Goal: Information Seeking & Learning: Learn about a topic

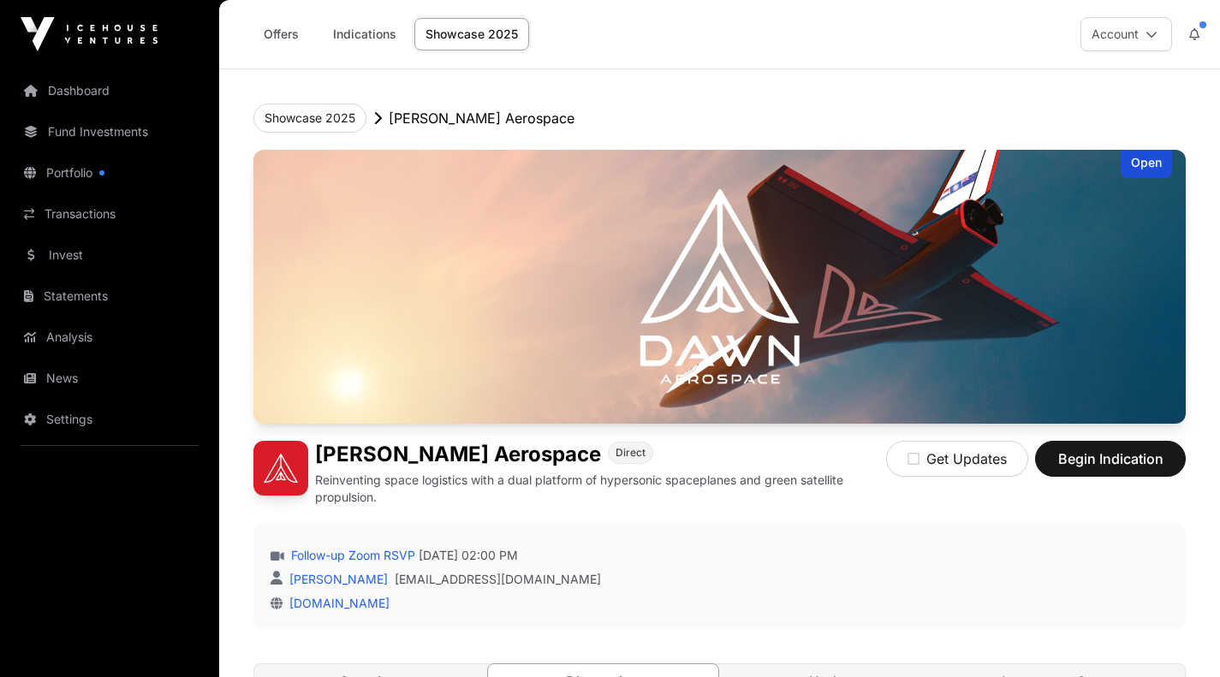
click at [376, 664] on link "Overview" at bounding box center [369, 681] width 230 height 34
click at [57, 198] on link "Transactions" at bounding box center [110, 214] width 192 height 38
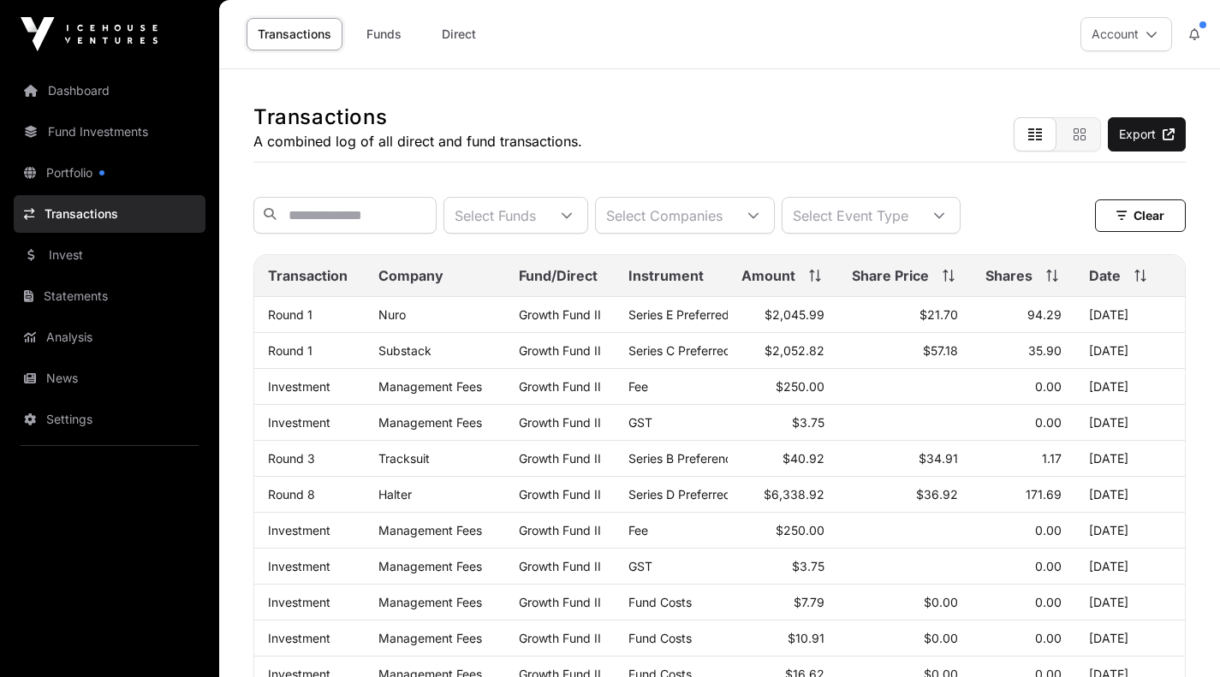
click at [382, 322] on link "Nuro" at bounding box center [391, 314] width 27 height 15
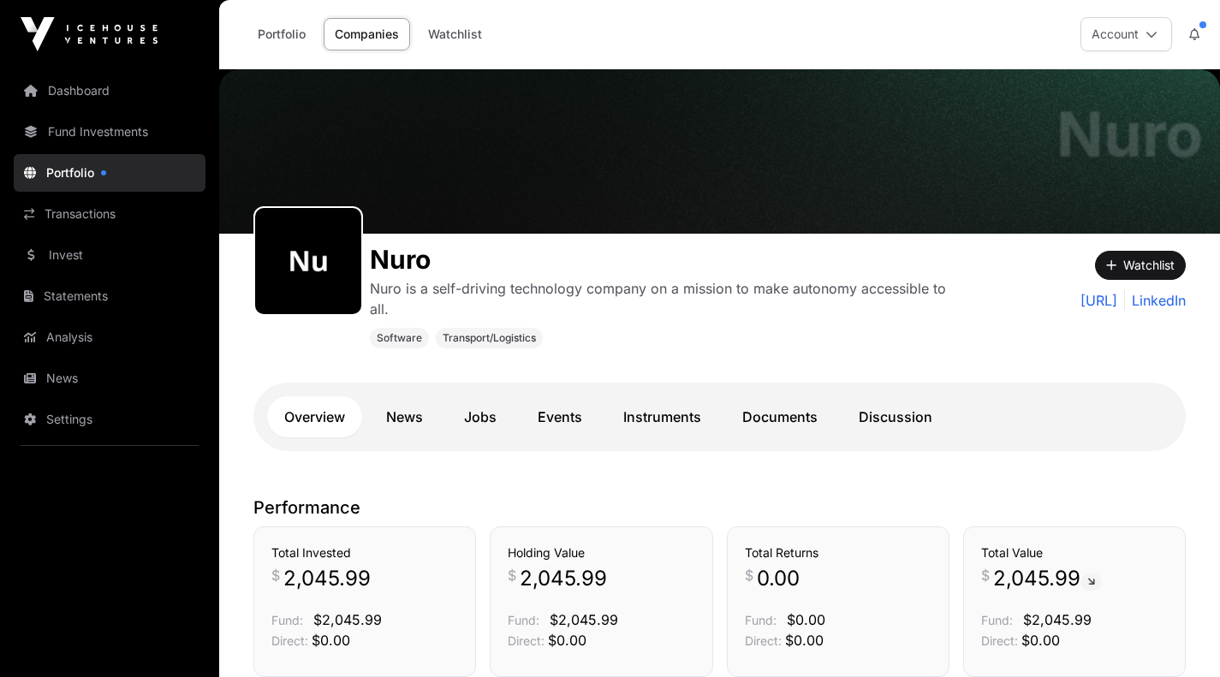
click at [114, 95] on link "Dashboard" at bounding box center [110, 91] width 192 height 38
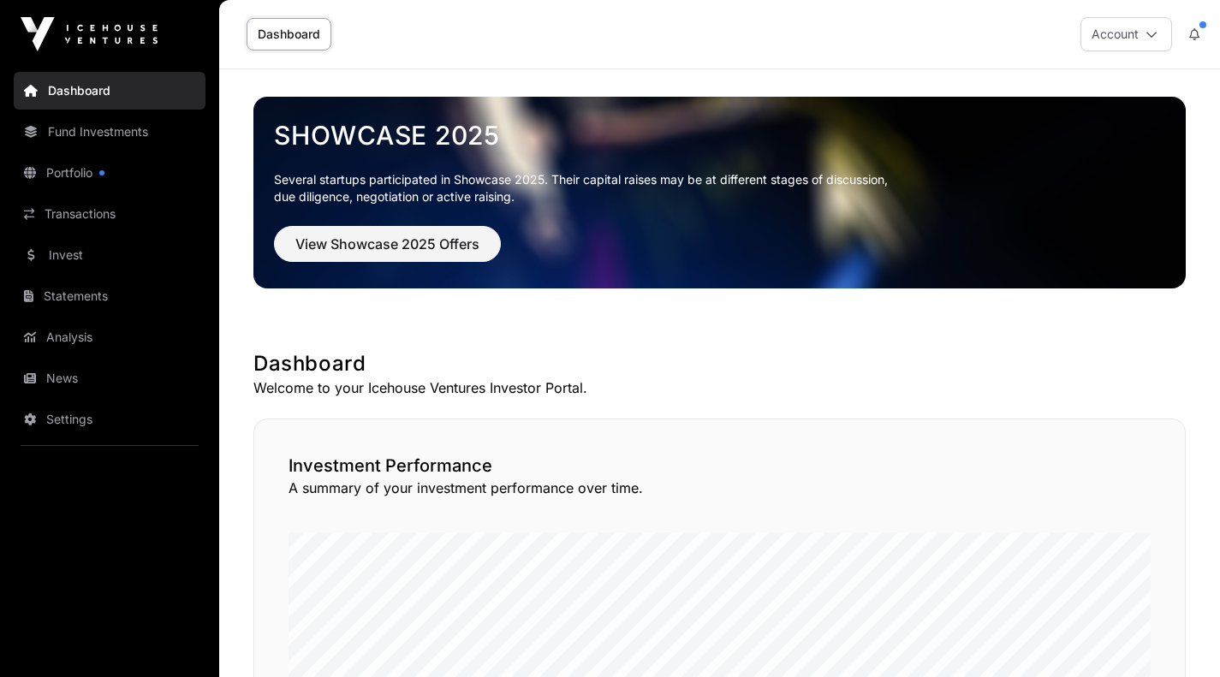
click at [111, 131] on link "Fund Investments" at bounding box center [110, 132] width 192 height 38
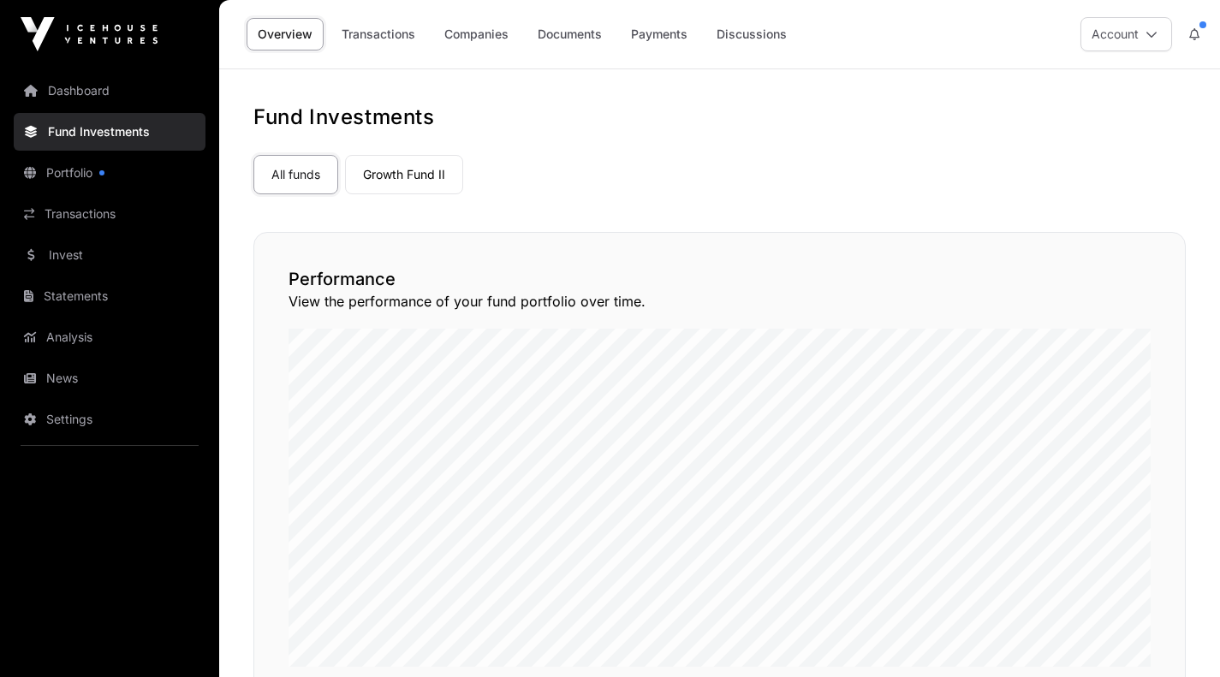
click at [83, 182] on link "Portfolio" at bounding box center [110, 173] width 192 height 38
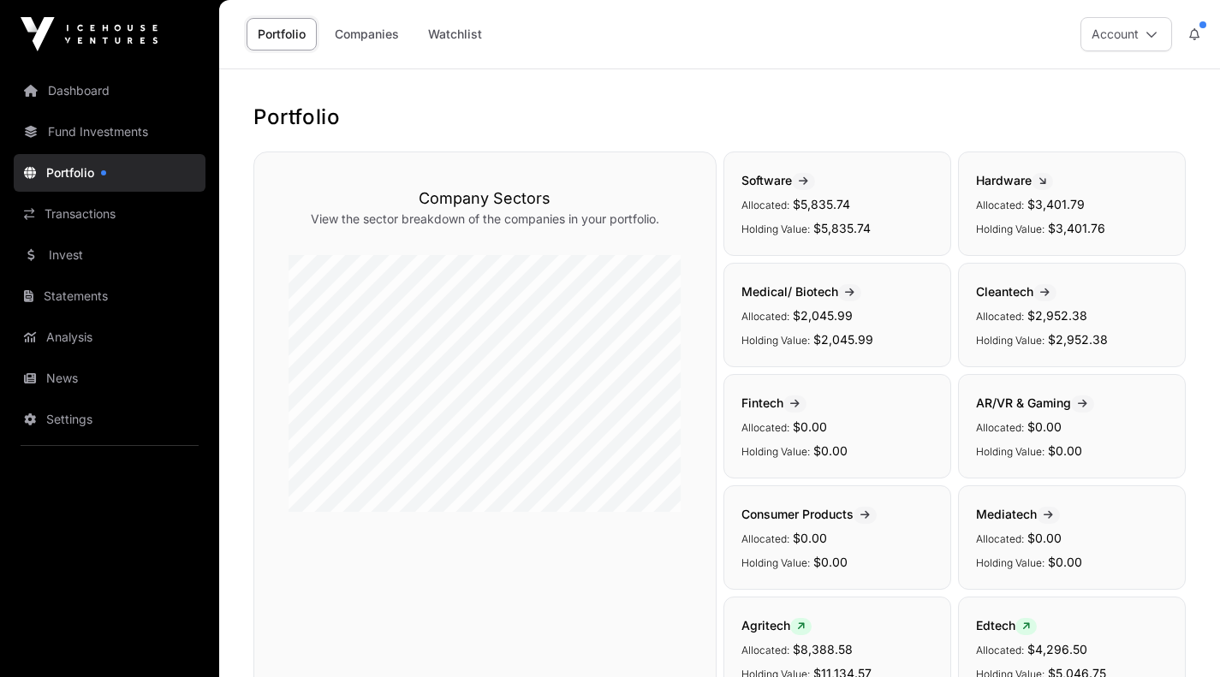
click at [122, 215] on link "Transactions" at bounding box center [110, 214] width 192 height 38
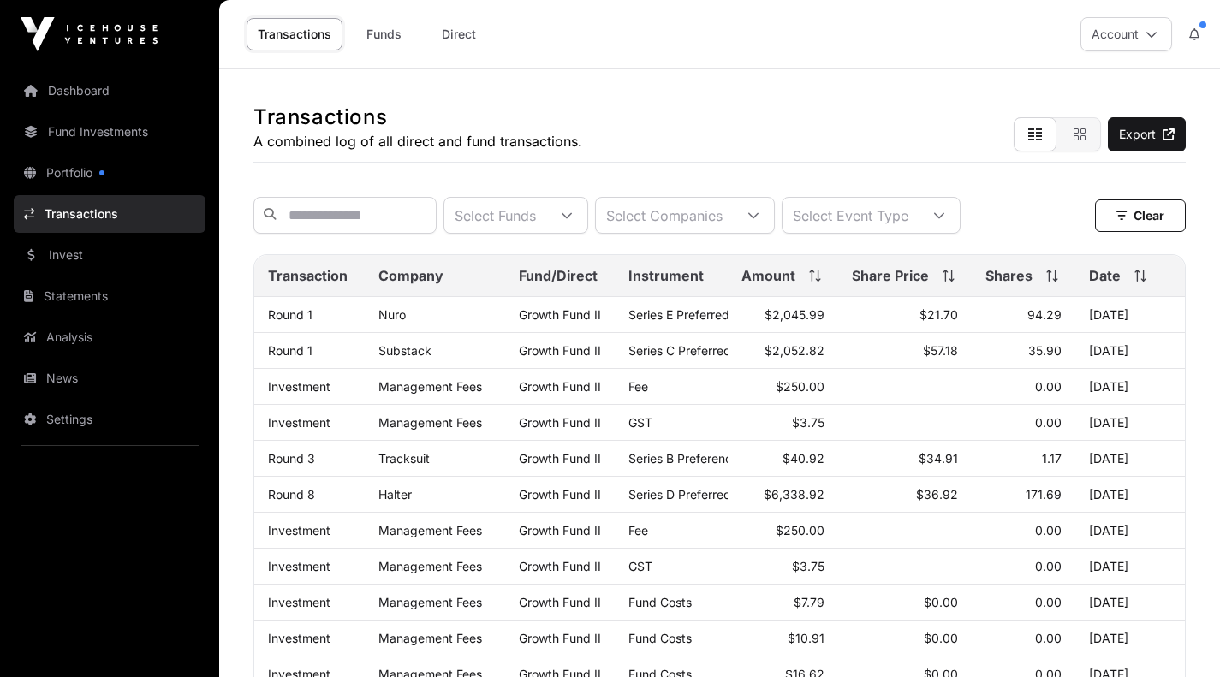
click at [96, 254] on link "Invest" at bounding box center [110, 255] width 192 height 38
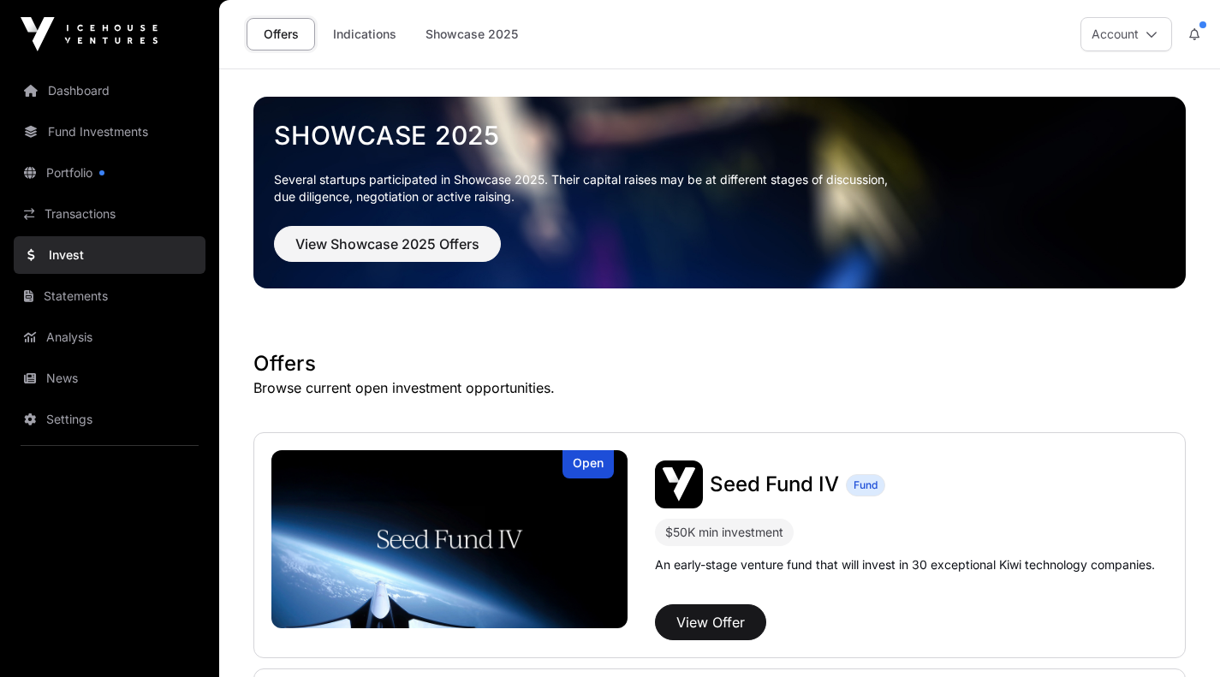
click at [391, 35] on link "Indications" at bounding box center [365, 34] width 86 height 33
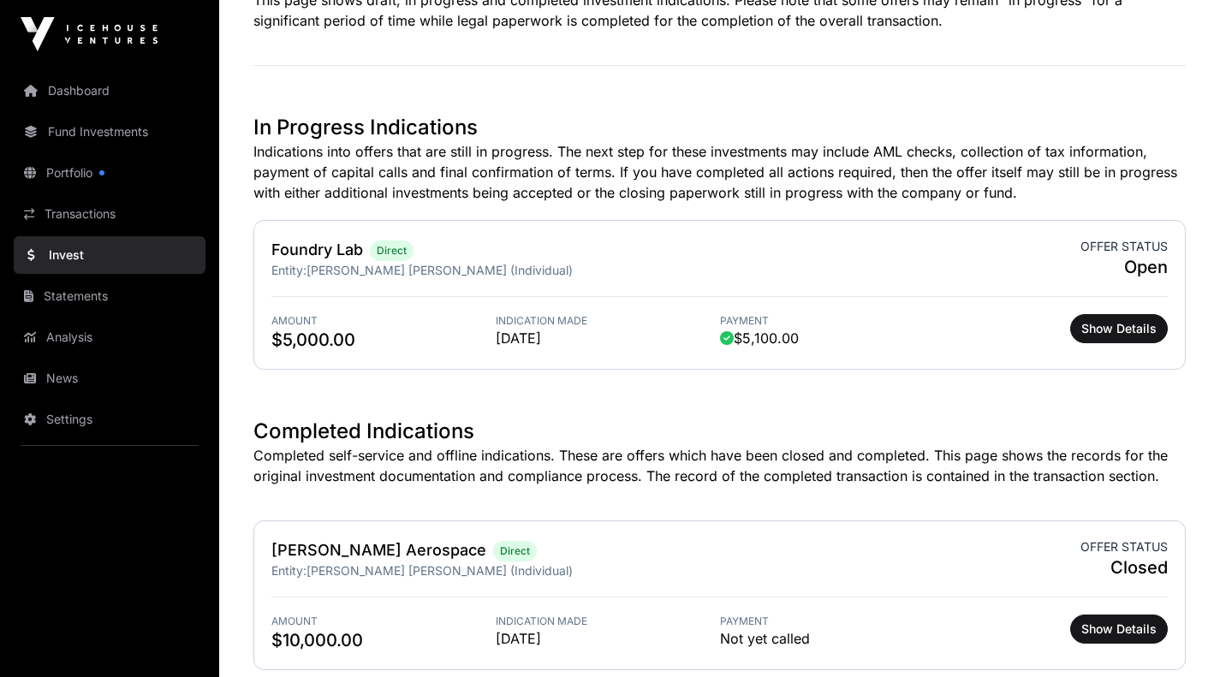
scroll to position [511, 0]
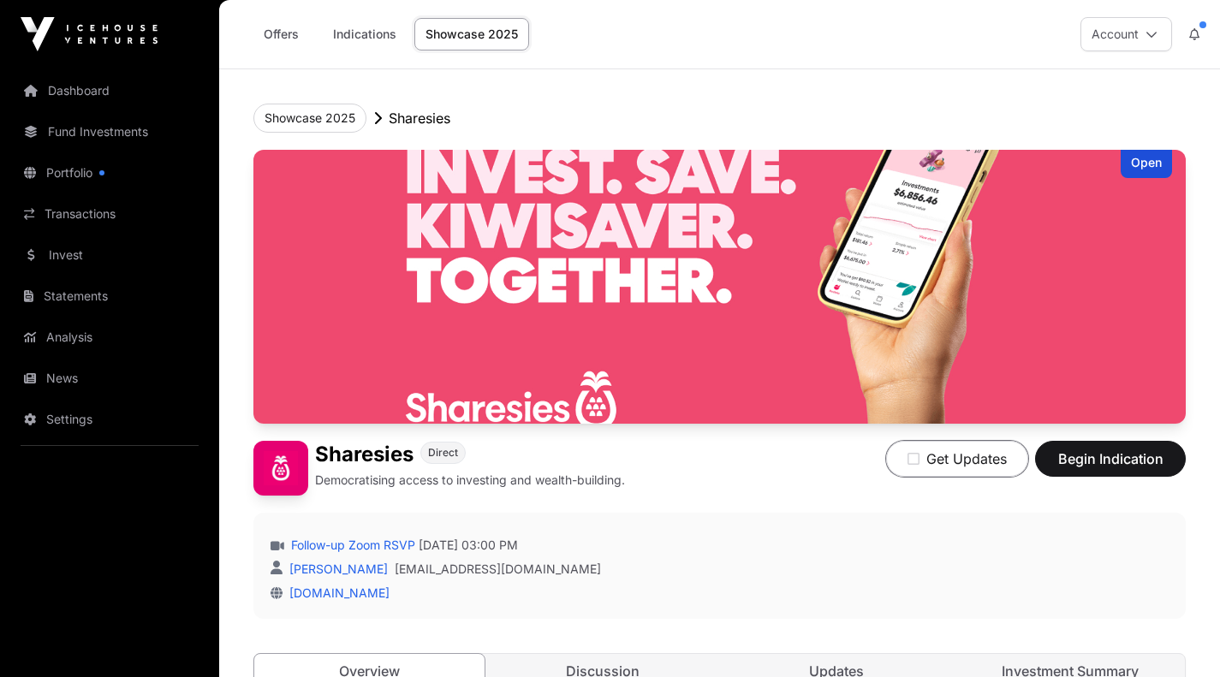
click at [913, 463] on icon "button" at bounding box center [914, 459] width 12 height 14
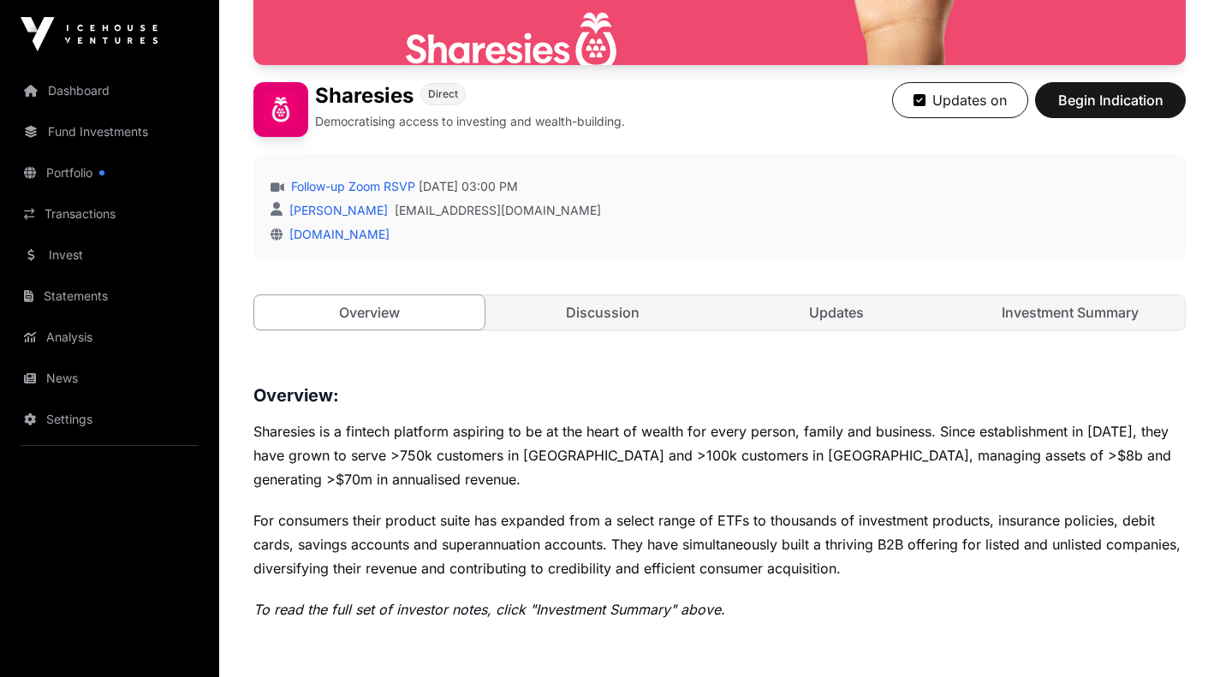
scroll to position [358, 0]
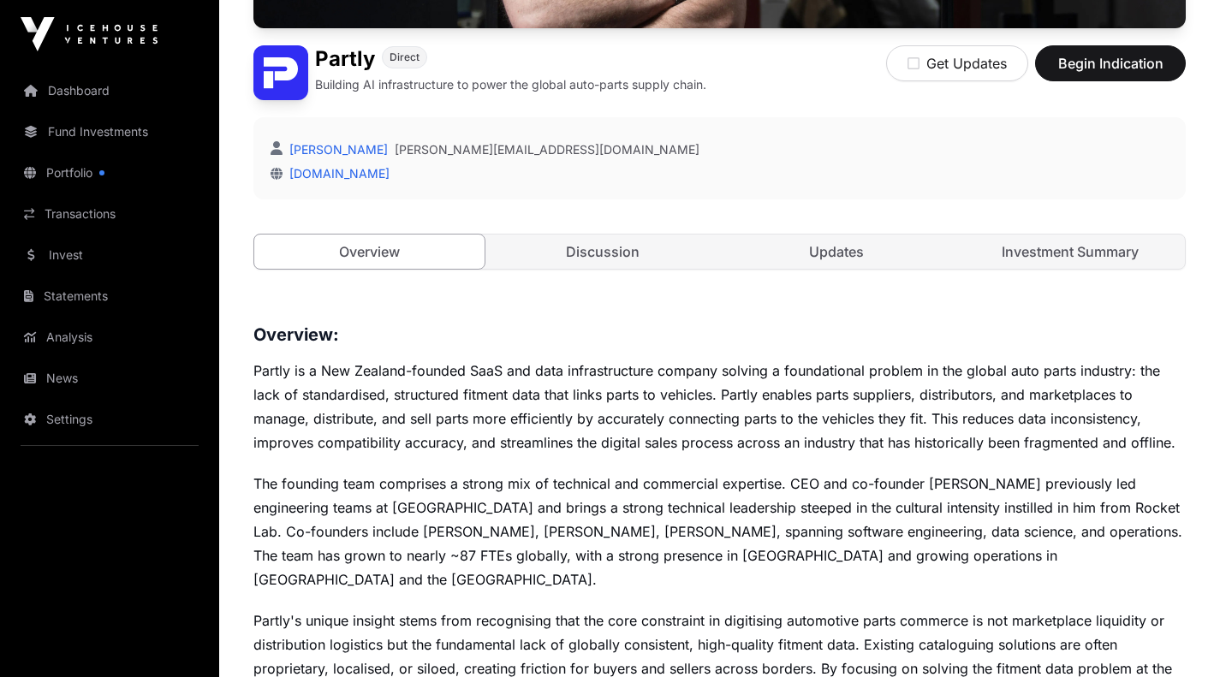
scroll to position [409, 0]
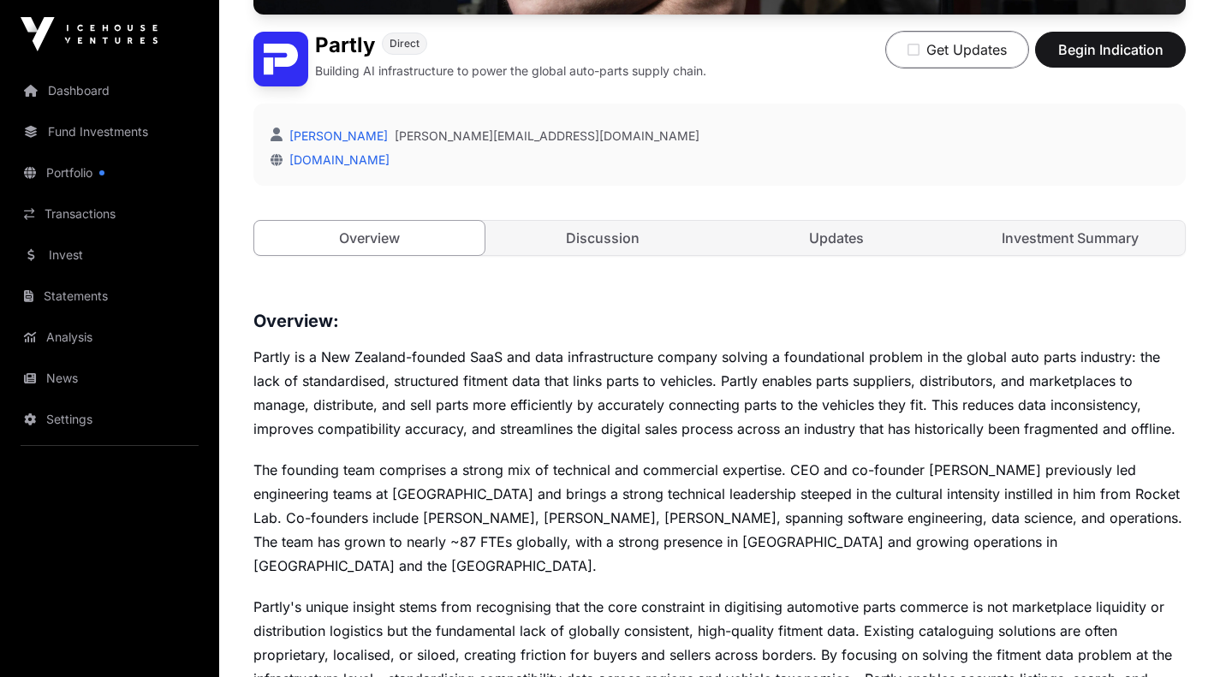
click at [917, 51] on icon "button" at bounding box center [914, 50] width 12 height 14
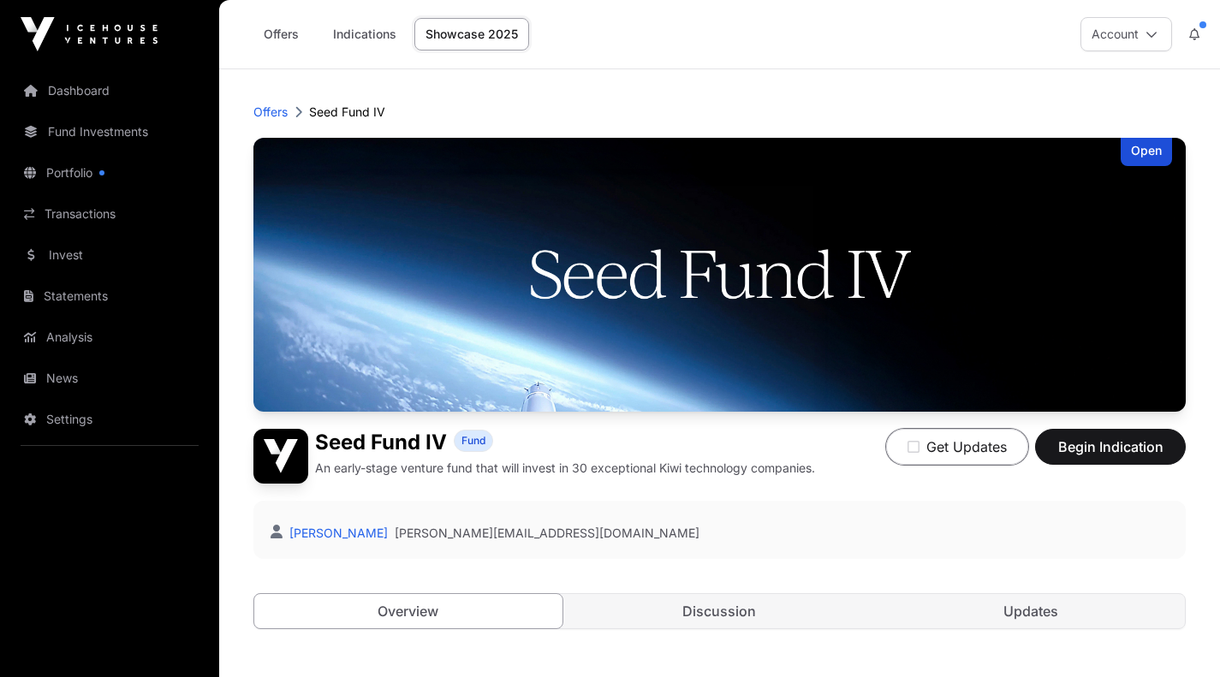
click at [910, 438] on button "Get Updates" at bounding box center [957, 447] width 142 height 36
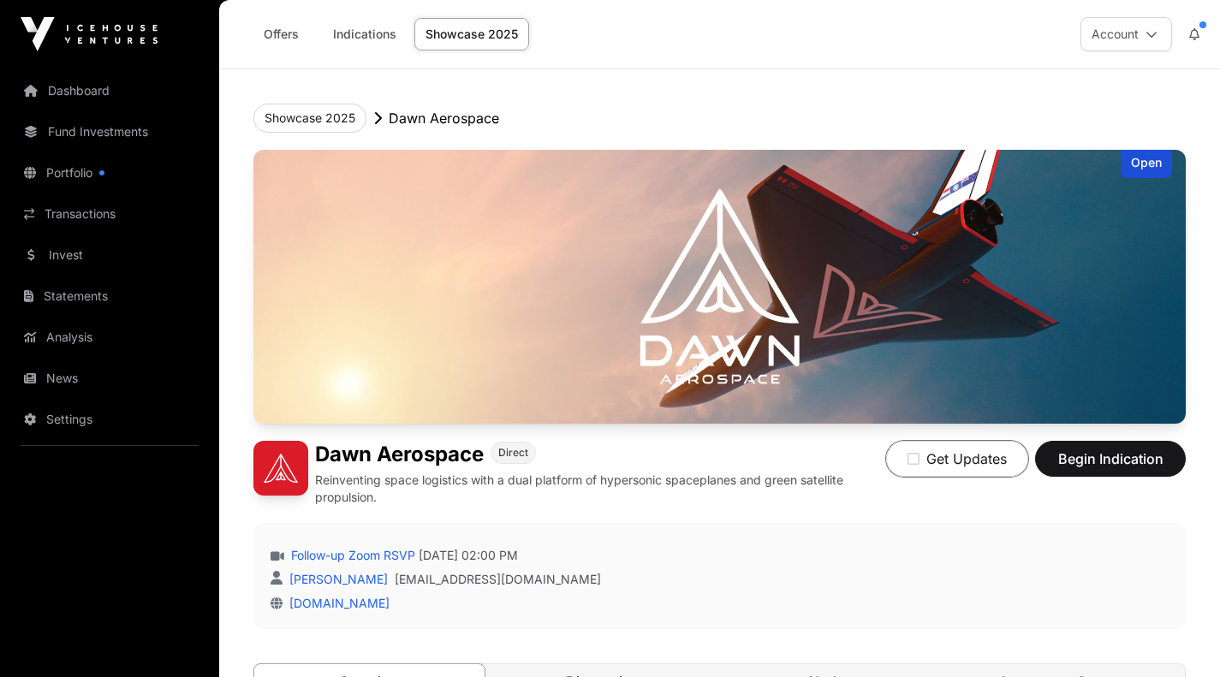
click at [909, 462] on icon "button" at bounding box center [914, 459] width 12 height 14
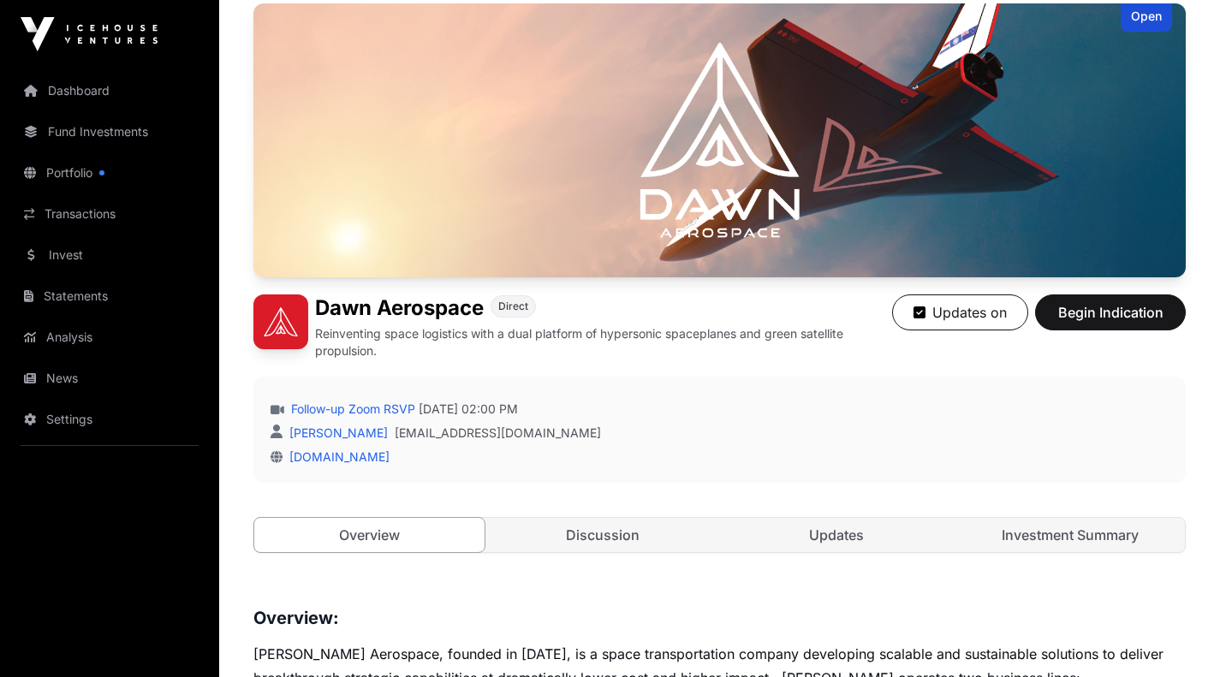
scroll to position [295, 0]
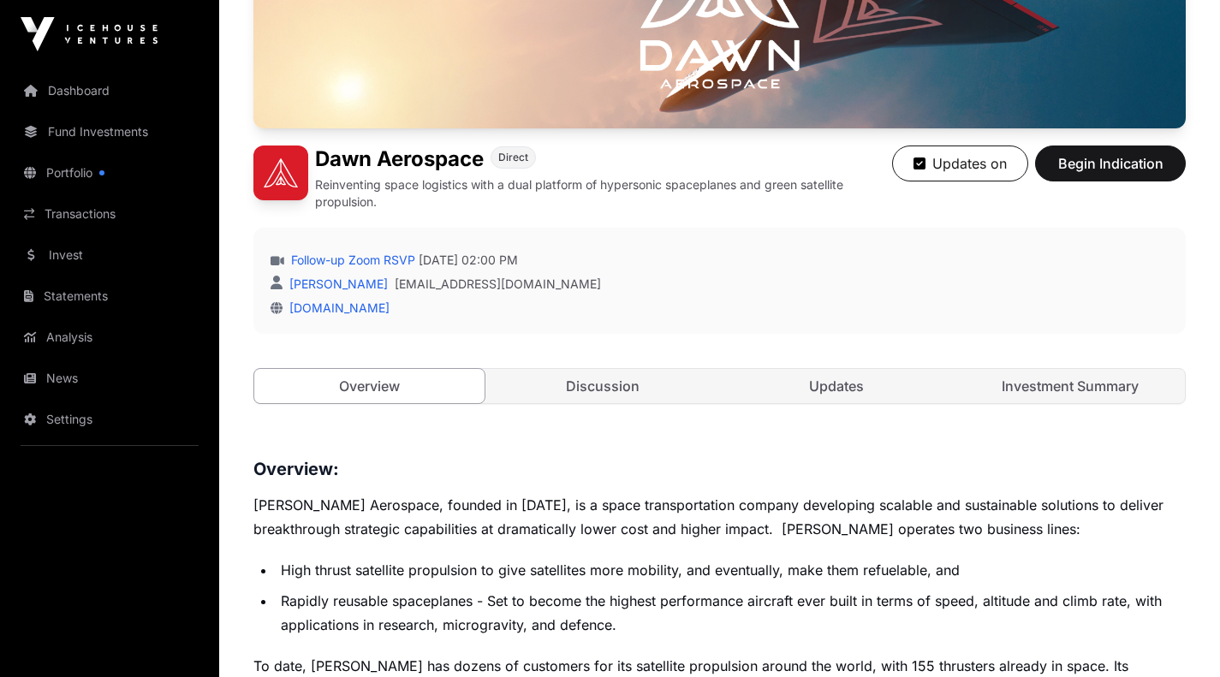
click at [680, 376] on link "Discussion" at bounding box center [603, 386] width 230 height 34
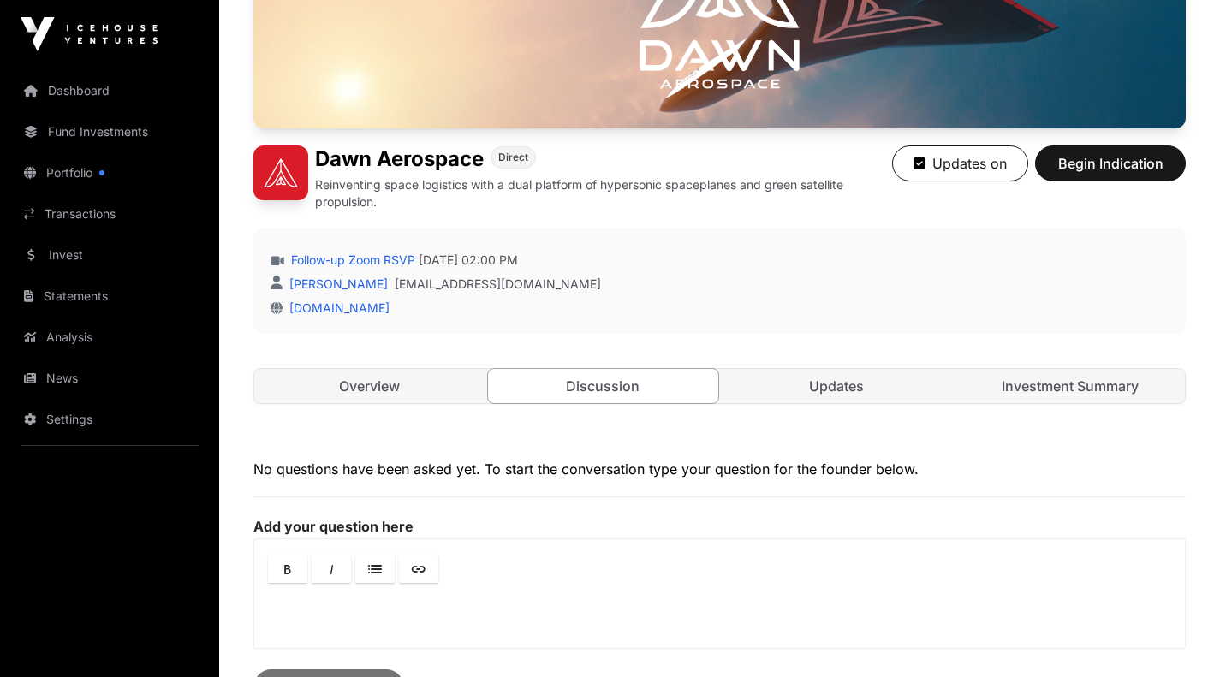
click at [435, 376] on link "Overview" at bounding box center [369, 386] width 230 height 34
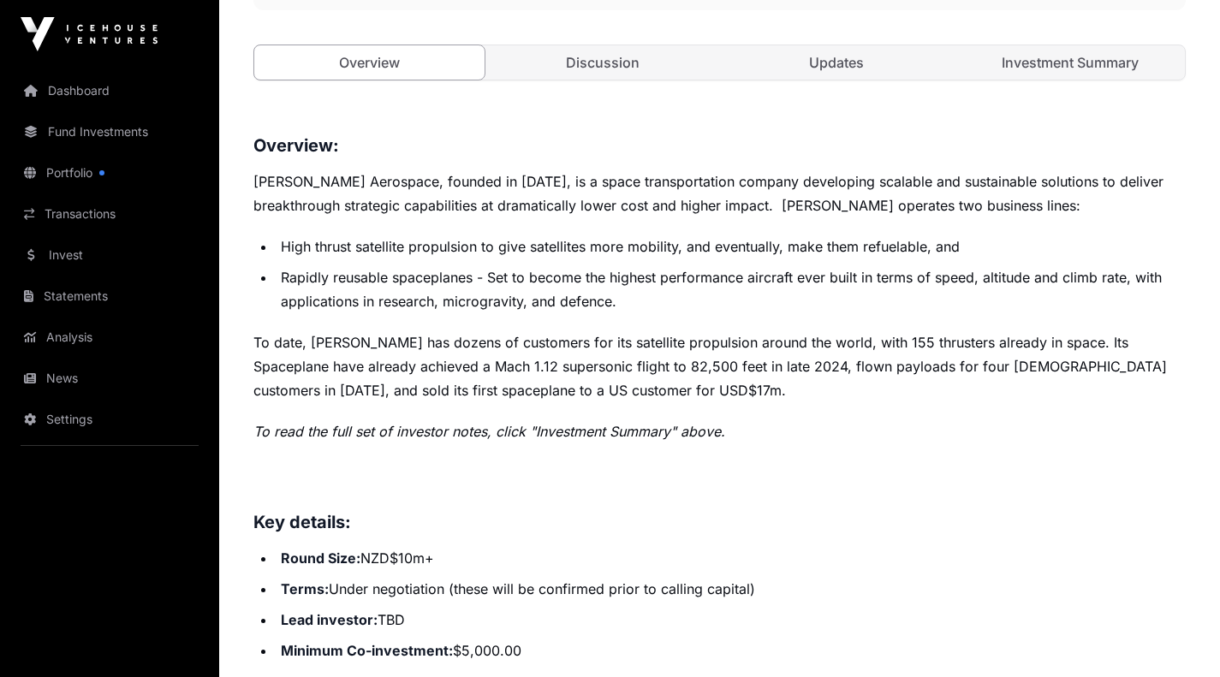
scroll to position [620, 0]
click at [1046, 71] on link "Investment Summary" at bounding box center [1070, 62] width 230 height 34
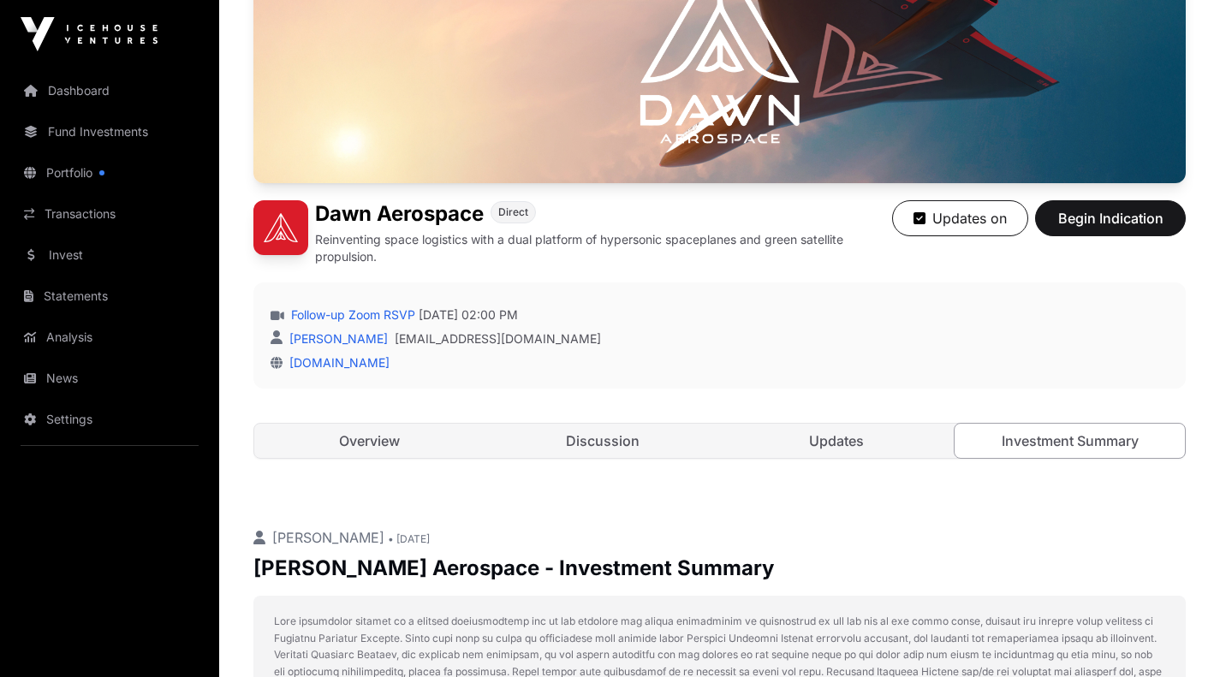
scroll to position [240, 0]
click at [369, 437] on link "Overview" at bounding box center [369, 442] width 230 height 34
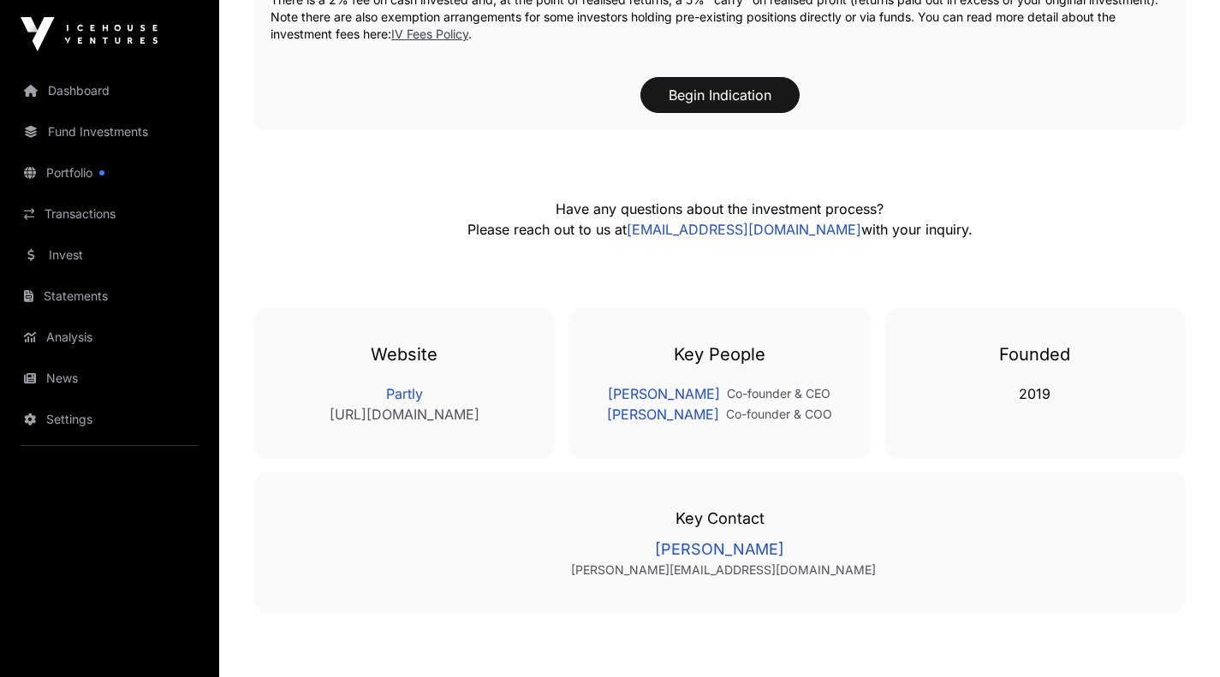
scroll to position [2886, 0]
click at [402, 384] on link "Partly" at bounding box center [404, 394] width 233 height 21
